Goal: Task Accomplishment & Management: Use online tool/utility

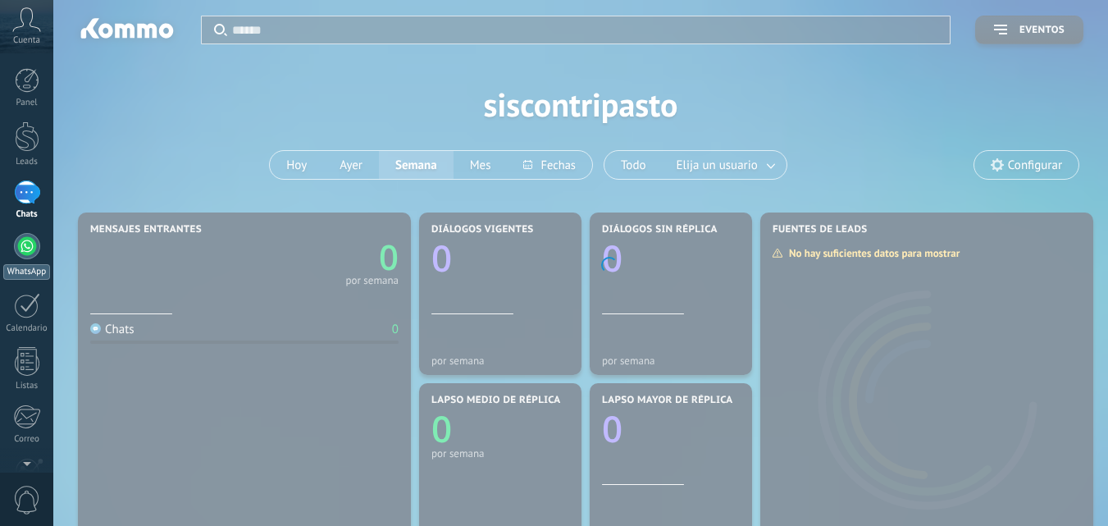
click at [29, 253] on div at bounding box center [27, 246] width 26 height 26
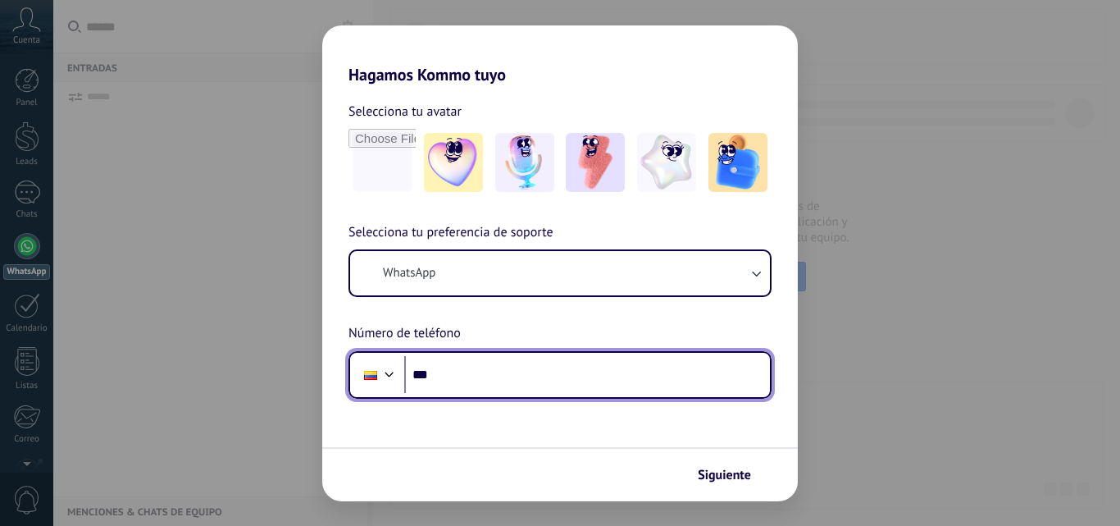
click at [502, 377] on input "***" at bounding box center [587, 375] width 366 height 38
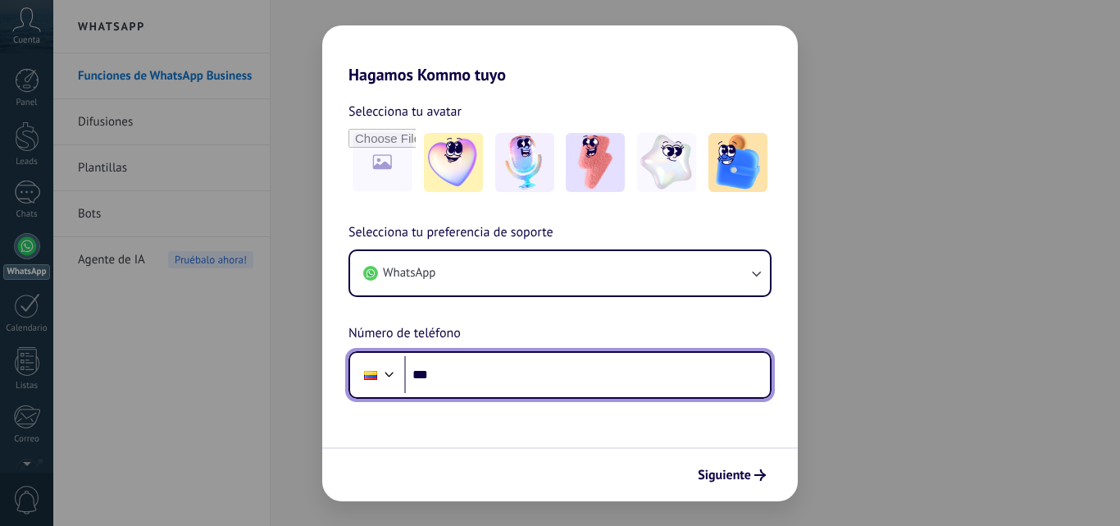
click at [475, 373] on input "***" at bounding box center [587, 375] width 366 height 38
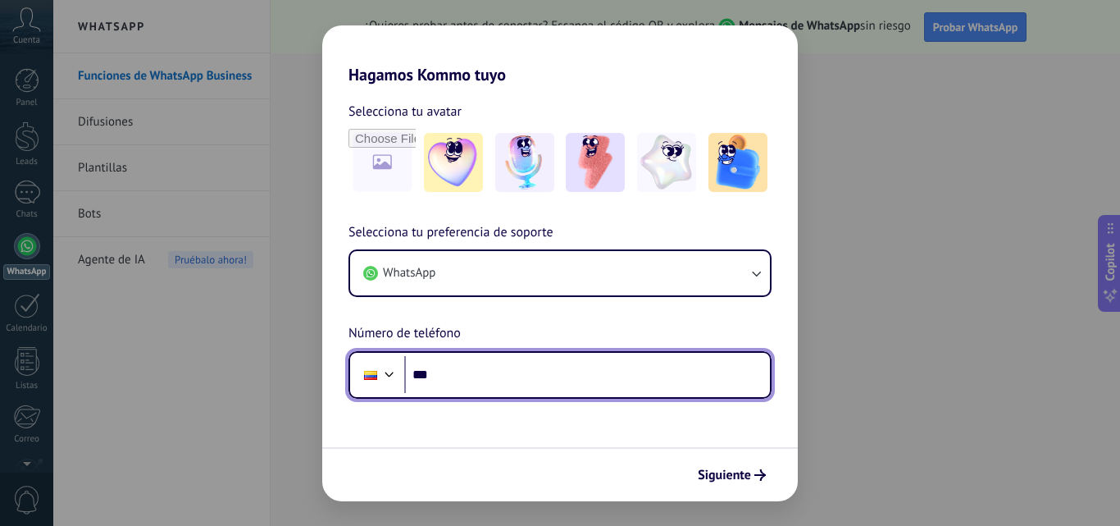
click at [468, 389] on input "***" at bounding box center [587, 375] width 366 height 38
type input "**********"
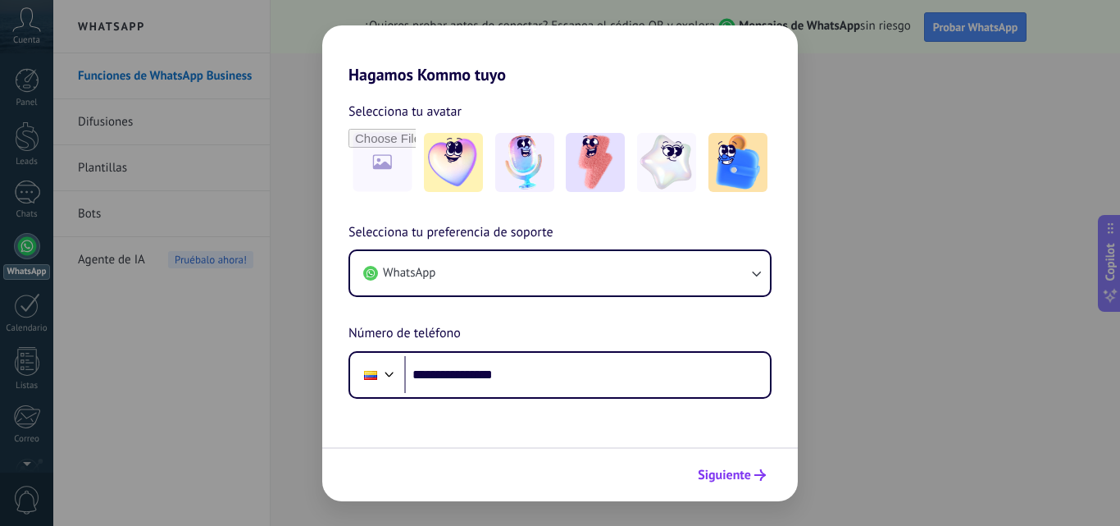
click at [726, 469] on span "Siguiente" at bounding box center [724, 474] width 53 height 11
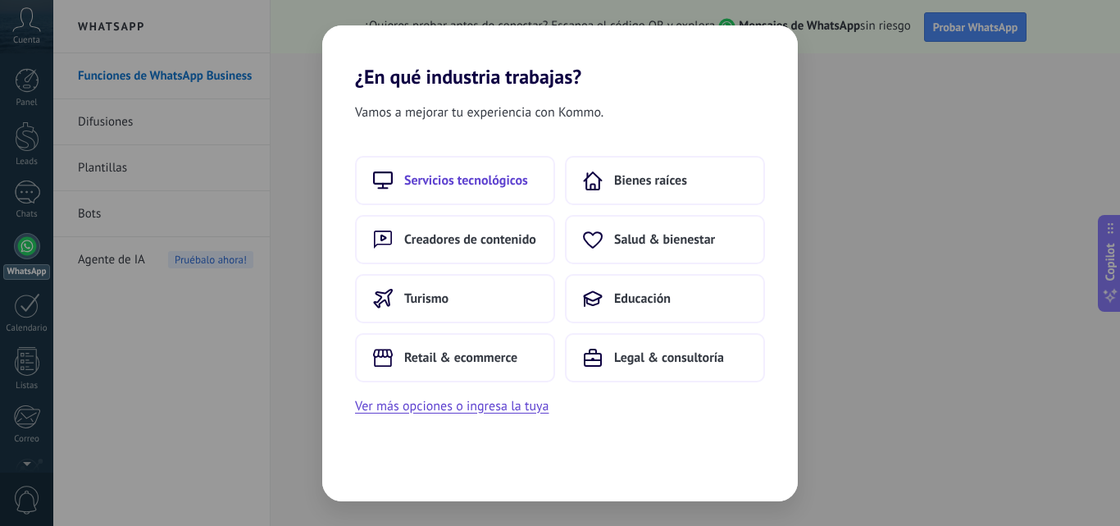
click at [478, 184] on span "Servicios tecnológicos" at bounding box center [466, 180] width 124 height 16
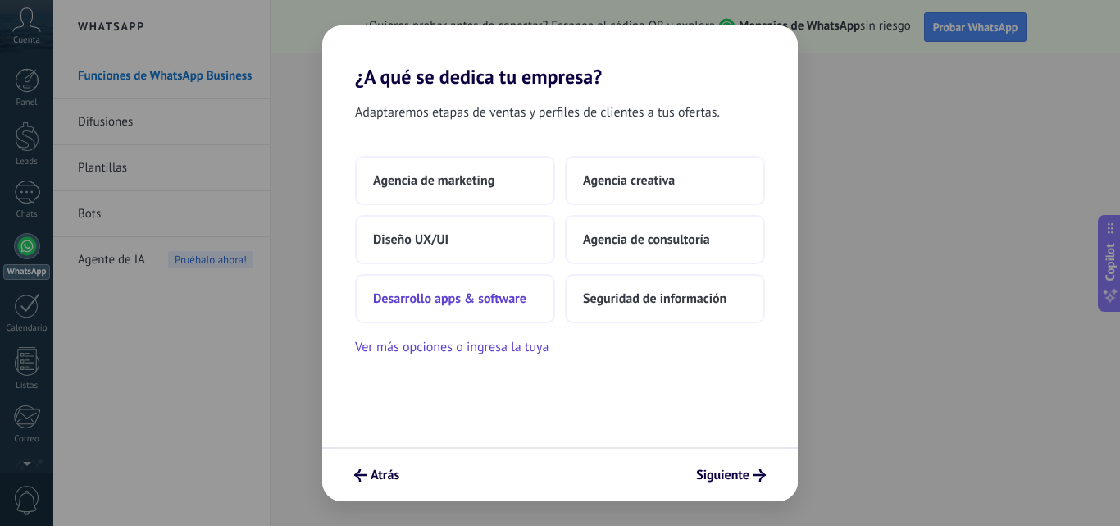
click at [503, 300] on span "Desarrollo apps & software" at bounding box center [449, 298] width 153 height 16
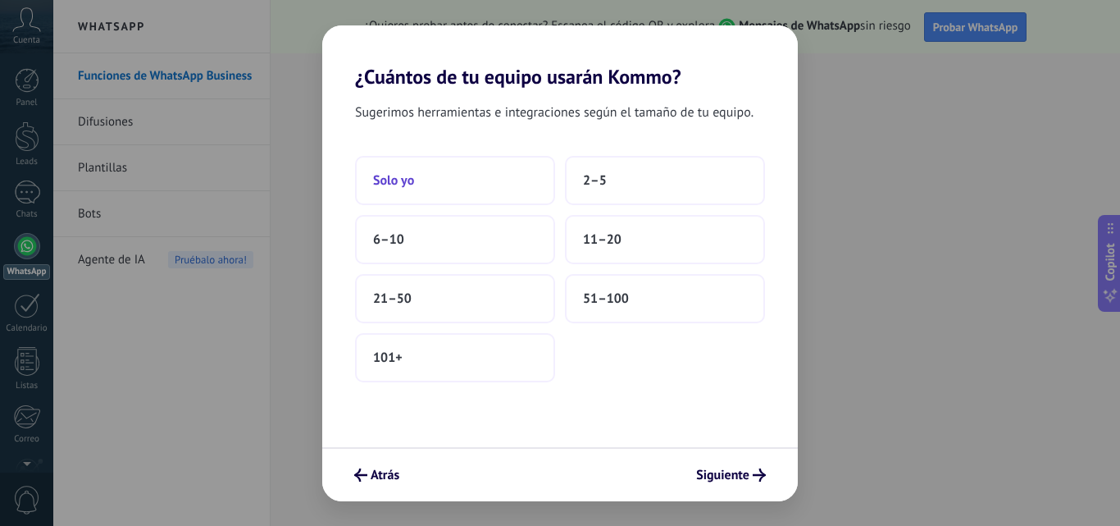
click at [436, 186] on button "Solo yo" at bounding box center [455, 180] width 200 height 49
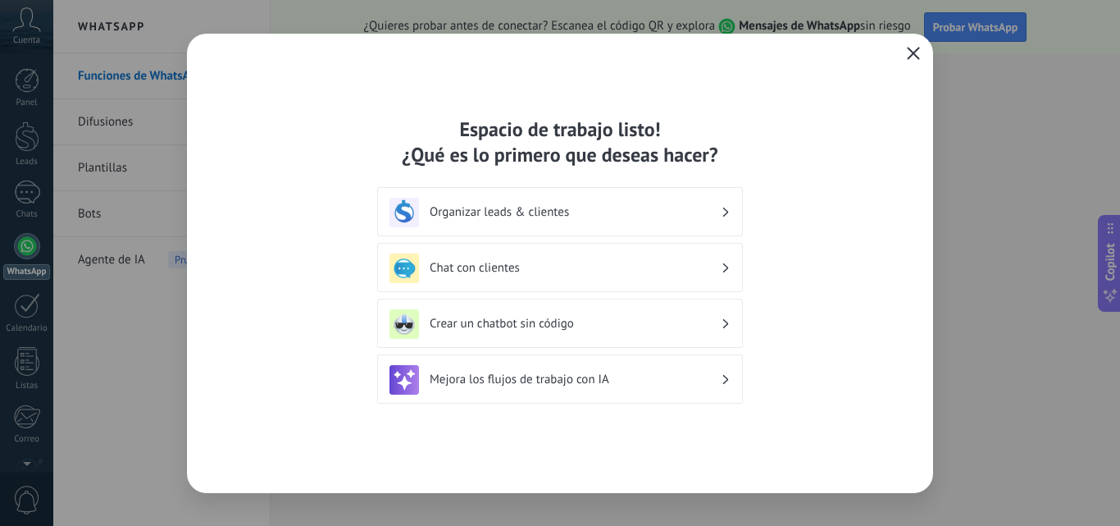
click at [914, 52] on icon "button" at bounding box center [913, 53] width 13 height 13
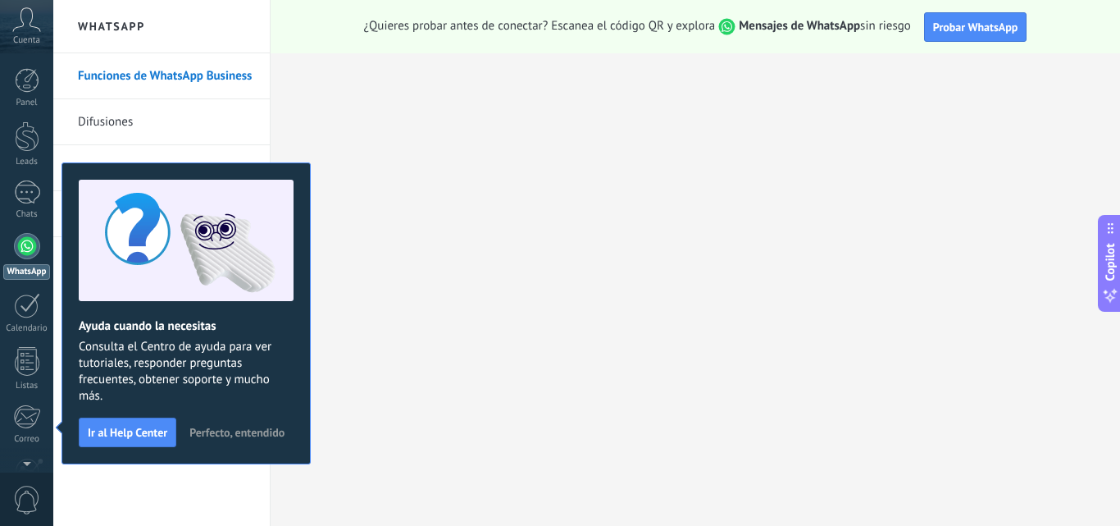
click at [40, 24] on icon at bounding box center [26, 19] width 29 height 25
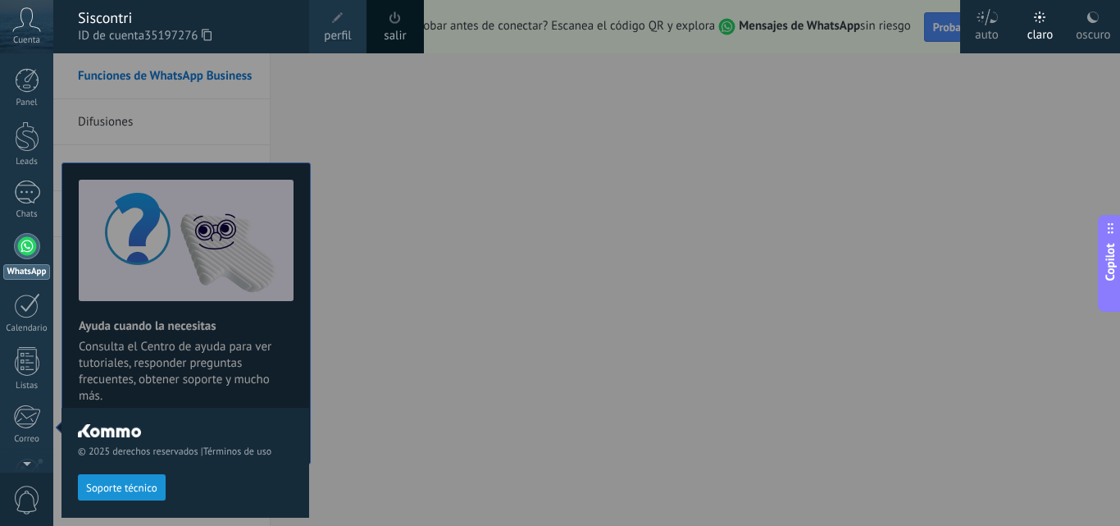
click at [395, 19] on span at bounding box center [394, 17] width 11 height 12
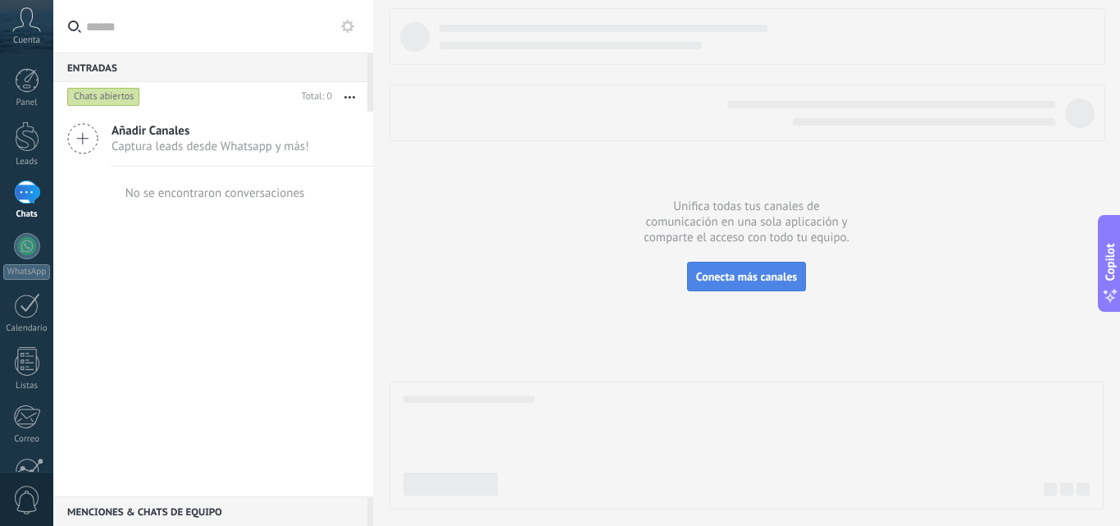
click at [763, 274] on span "Conecta más canales" at bounding box center [746, 276] width 101 height 15
click at [30, 369] on div at bounding box center [27, 361] width 25 height 29
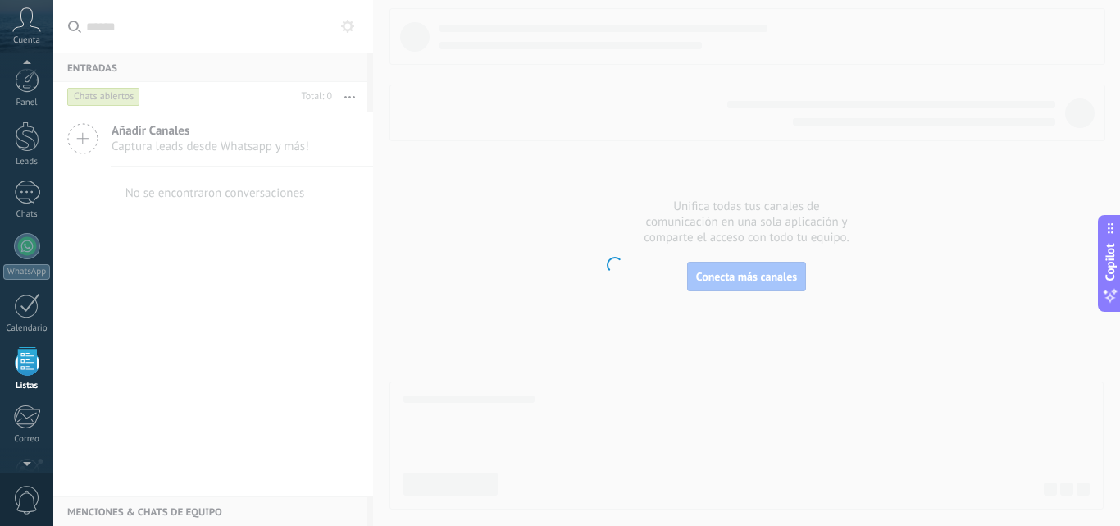
scroll to position [102, 0]
click at [31, 427] on div at bounding box center [27, 423] width 28 height 29
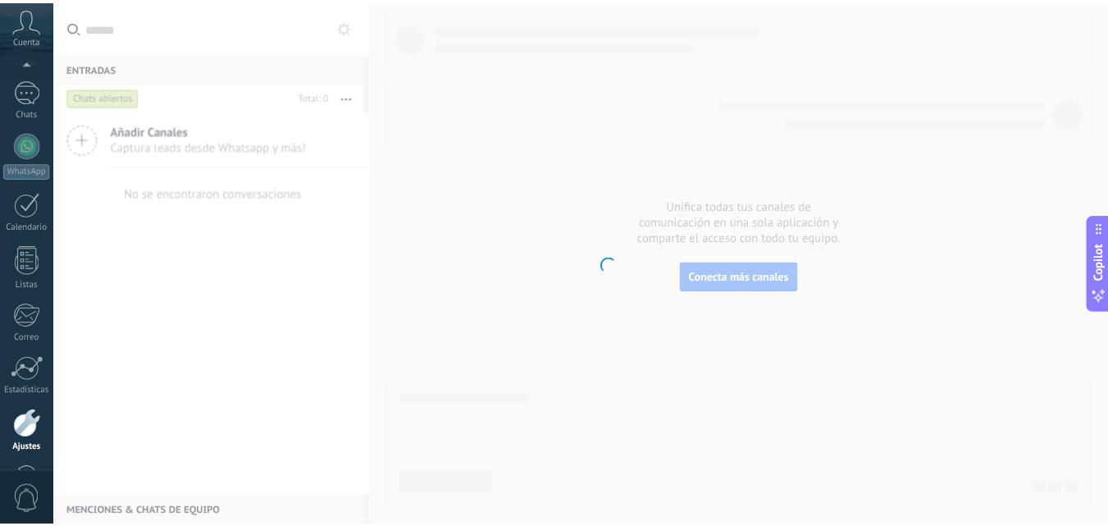
scroll to position [157, 0]
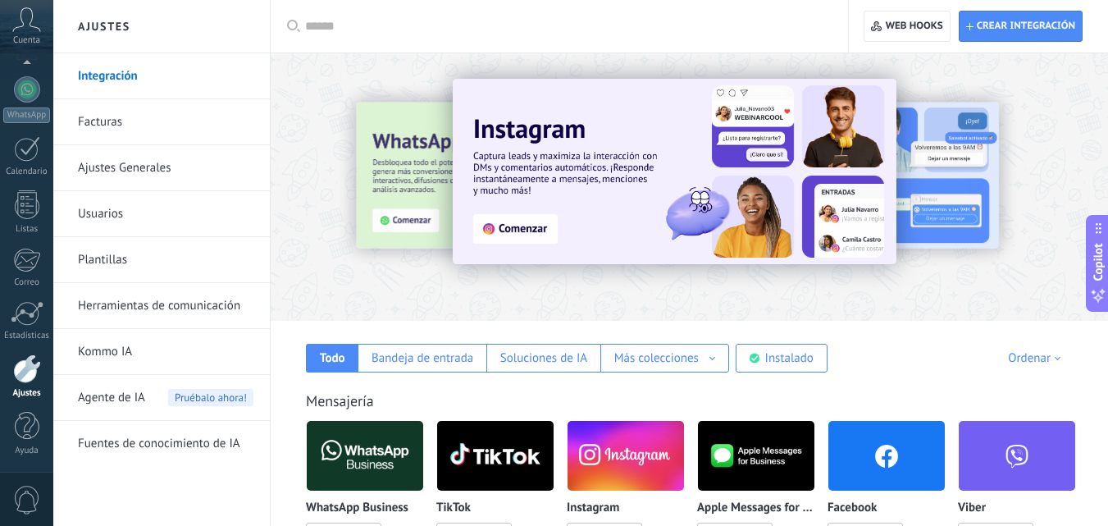
click at [341, 20] on input "text" at bounding box center [565, 26] width 520 height 17
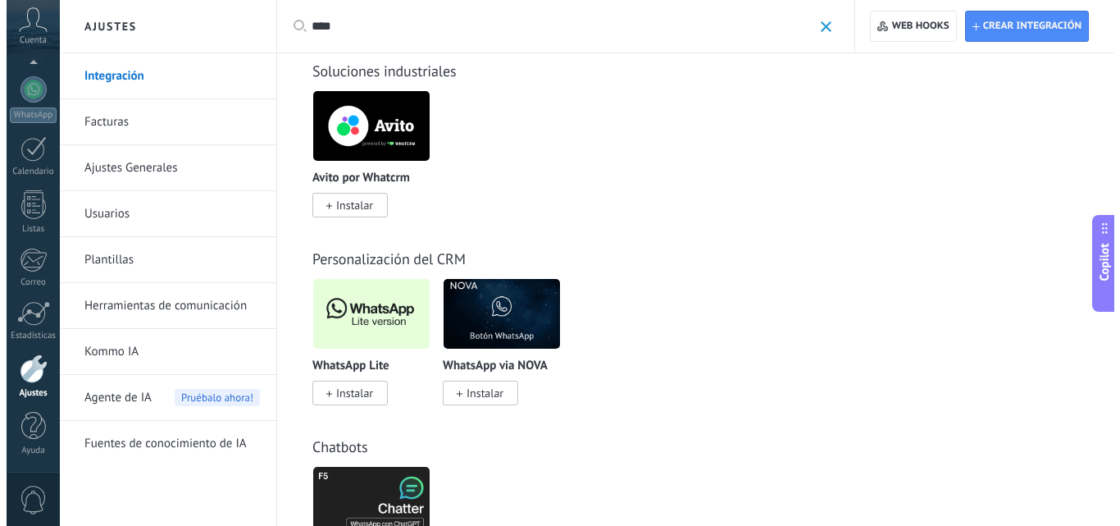
scroll to position [738, 0]
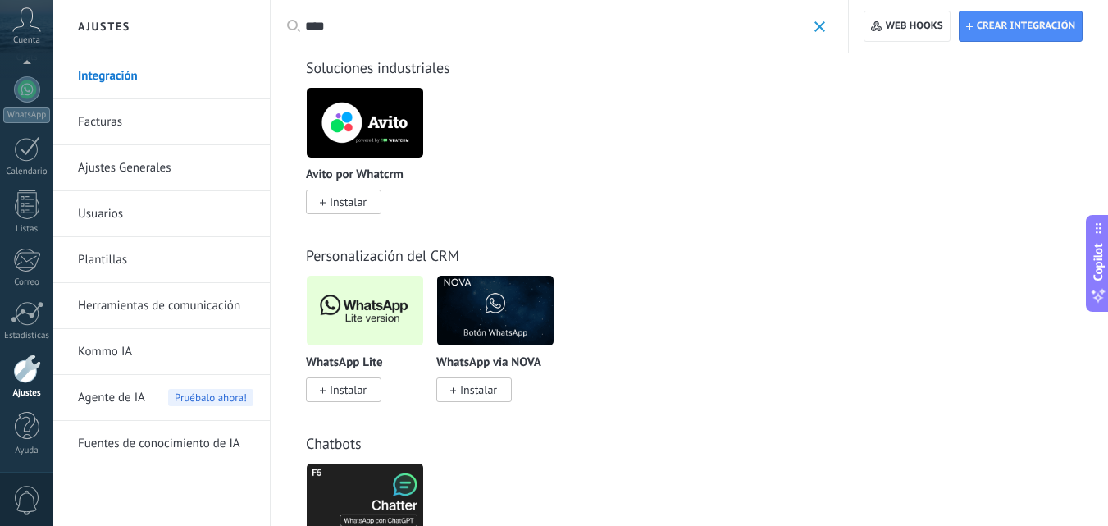
type input "****"
click at [354, 316] on img at bounding box center [365, 311] width 116 height 80
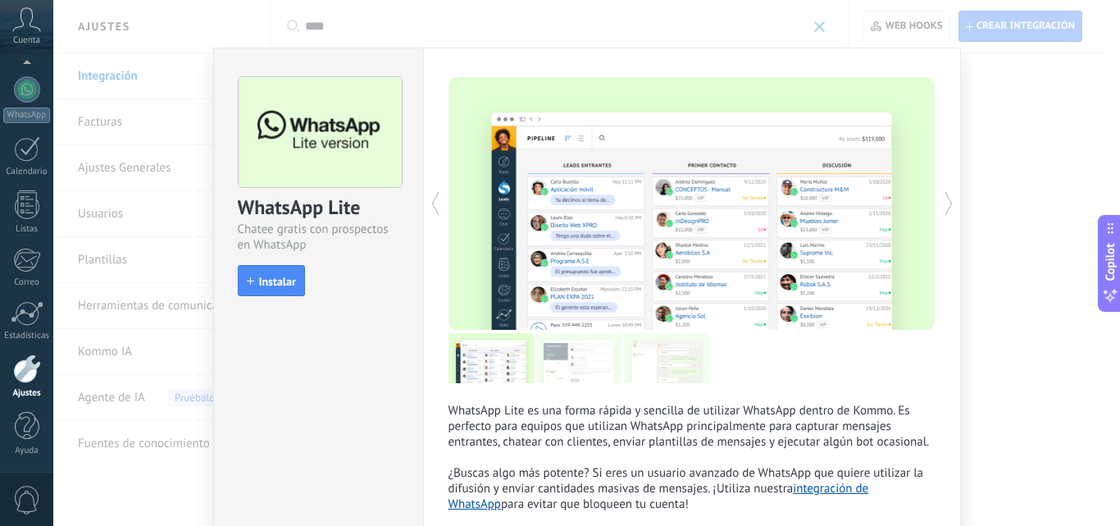
scroll to position [0, 0]
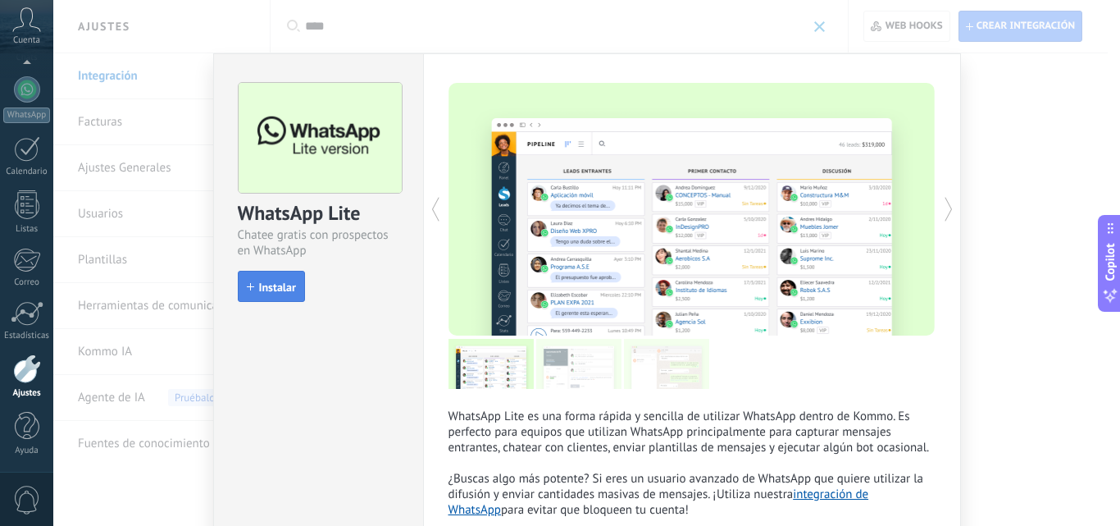
click at [280, 287] on span "Instalar" at bounding box center [277, 286] width 37 height 11
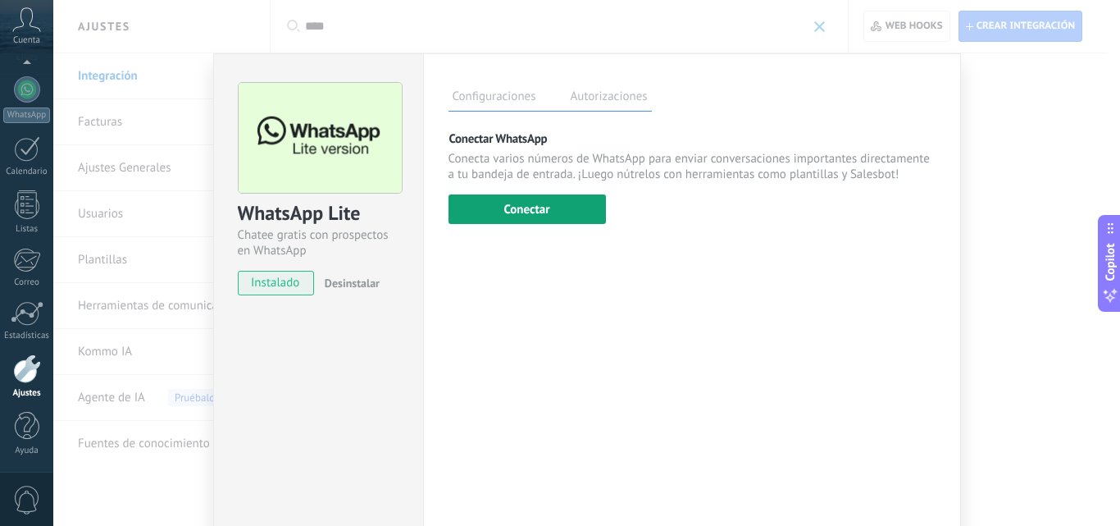
click at [546, 208] on button "Conectar" at bounding box center [526, 209] width 157 height 30
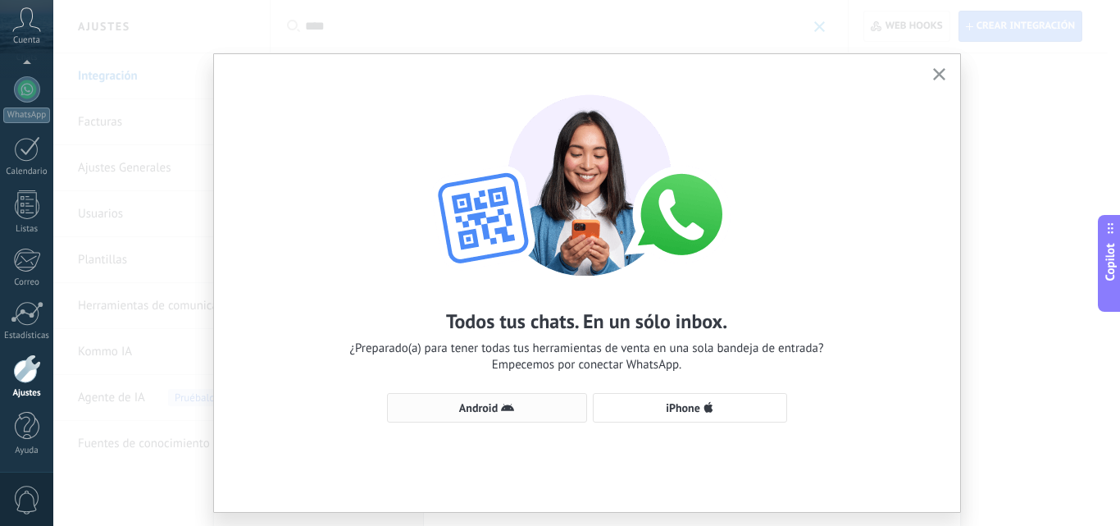
click at [486, 404] on span "Android" at bounding box center [478, 407] width 39 height 11
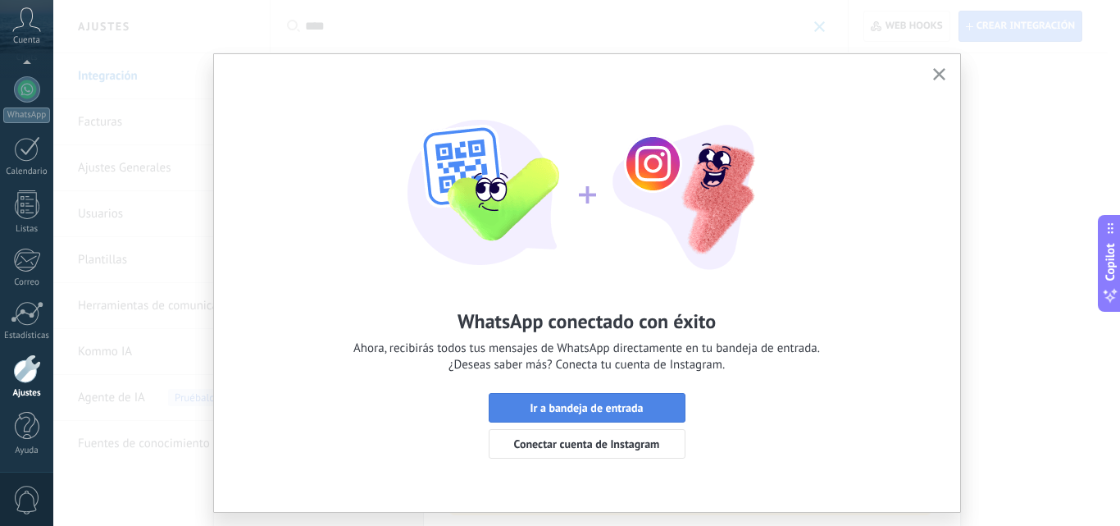
click at [606, 402] on span "Ir a bandeja de entrada" at bounding box center [586, 407] width 113 height 11
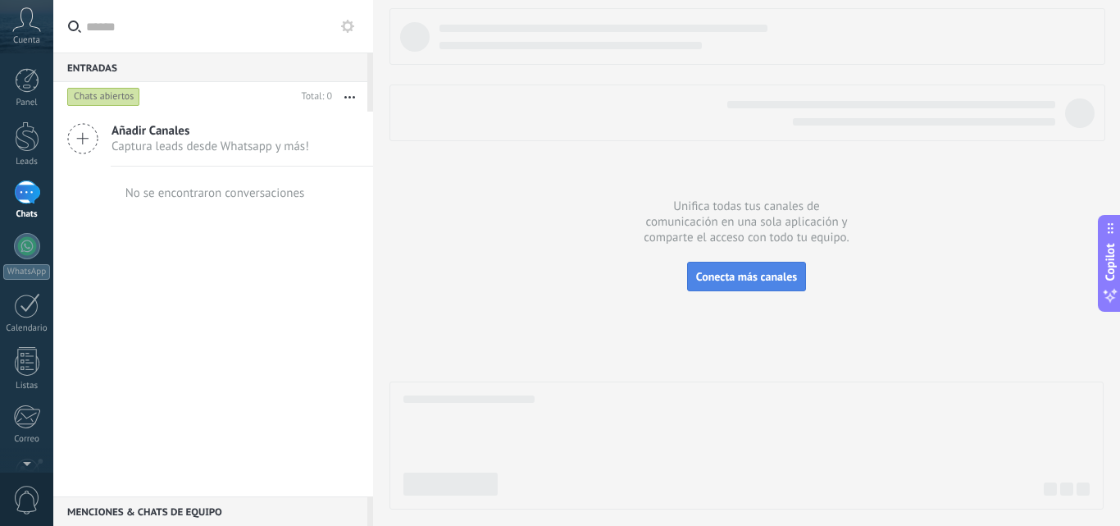
click at [754, 283] on span "Conecta más canales" at bounding box center [746, 276] width 101 height 15
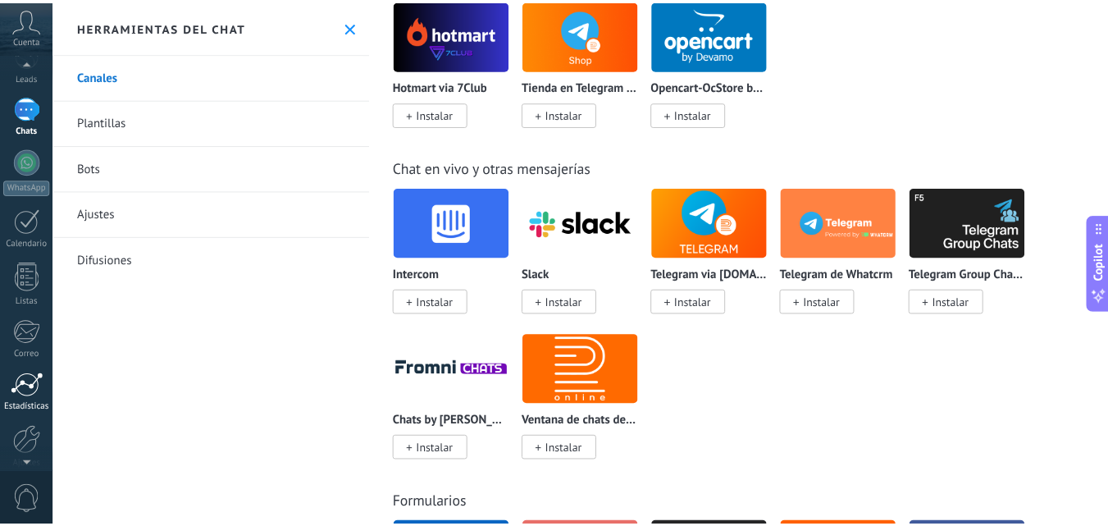
scroll to position [157, 0]
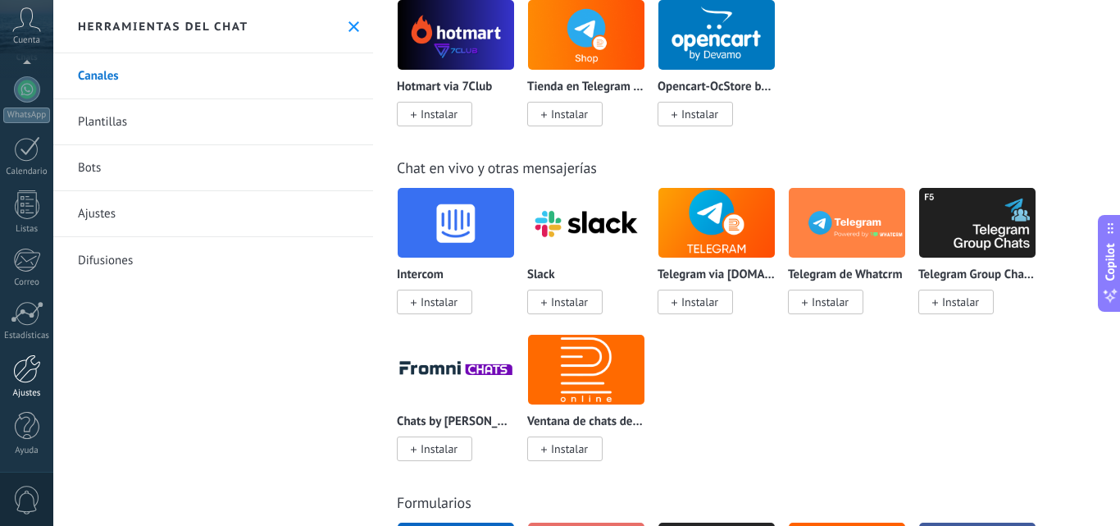
click at [34, 383] on link "Ajustes" at bounding box center [26, 376] width 53 height 44
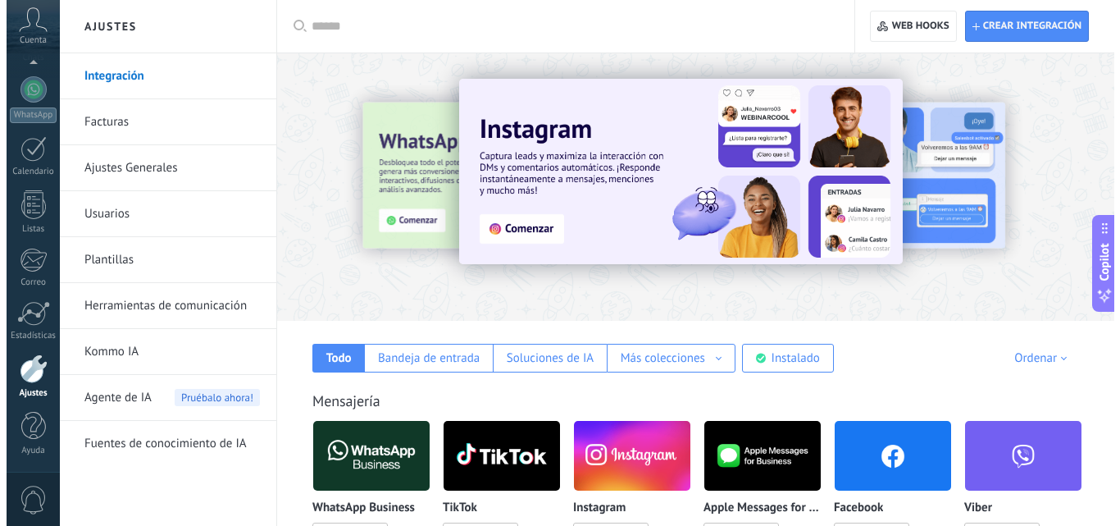
scroll to position [164, 0]
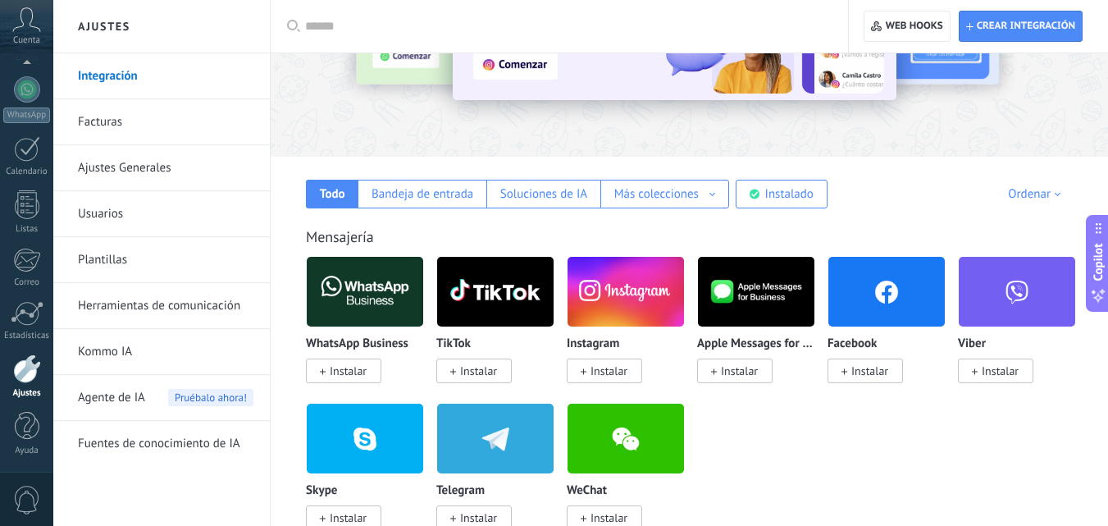
click at [884, 304] on img at bounding box center [886, 292] width 116 height 80
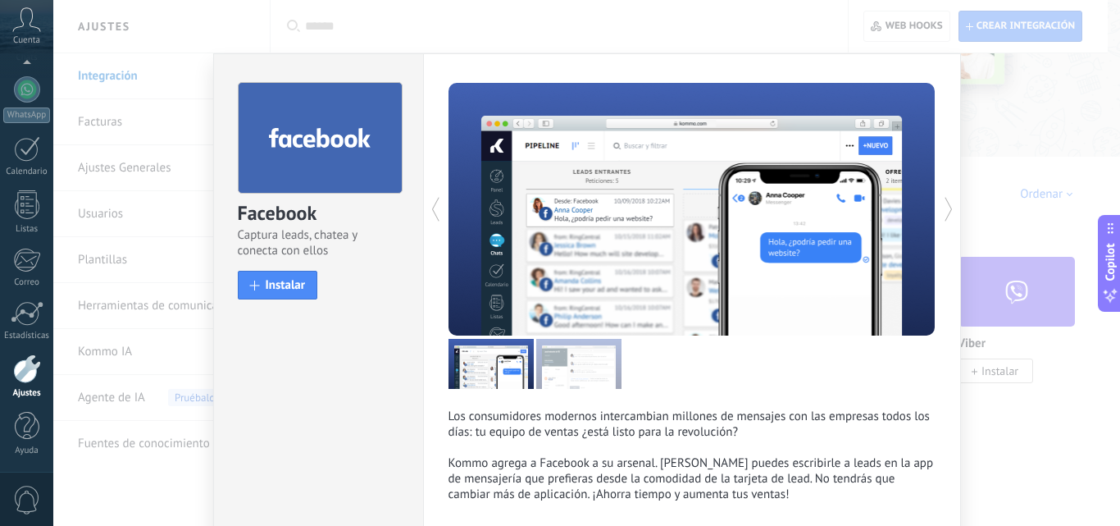
scroll to position [85, 0]
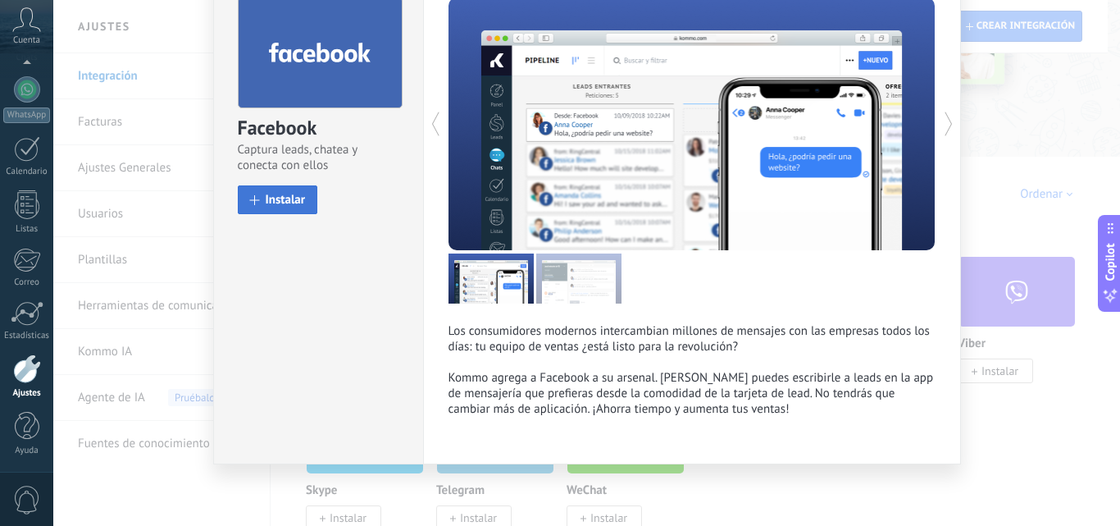
click at [283, 200] on span "Instalar" at bounding box center [286, 199] width 40 height 12
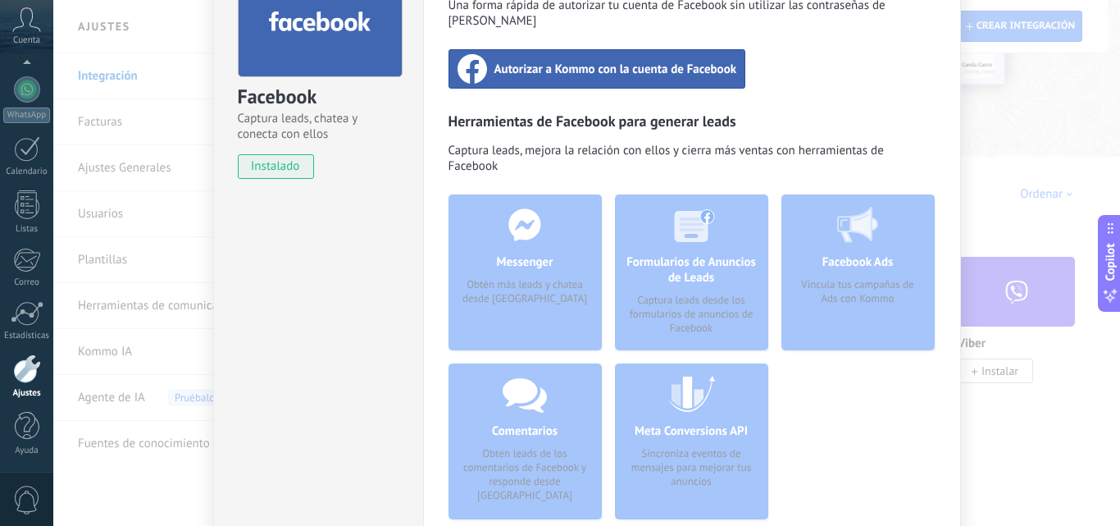
scroll to position [0, 0]
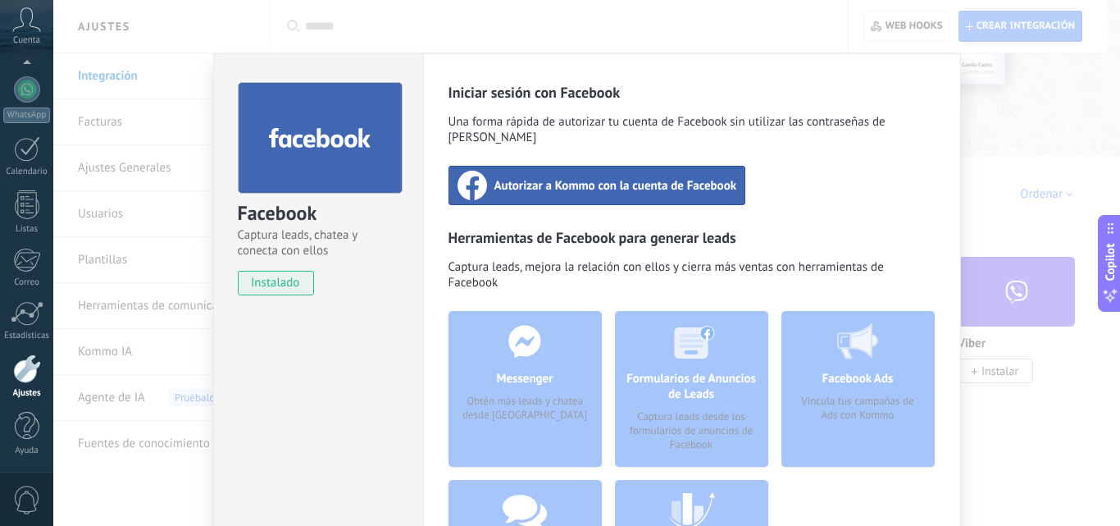
click at [653, 180] on div "Autorizar a Kommo con la cuenta de Facebook" at bounding box center [597, 185] width 298 height 39
